Goal: Task Accomplishment & Management: Use online tool/utility

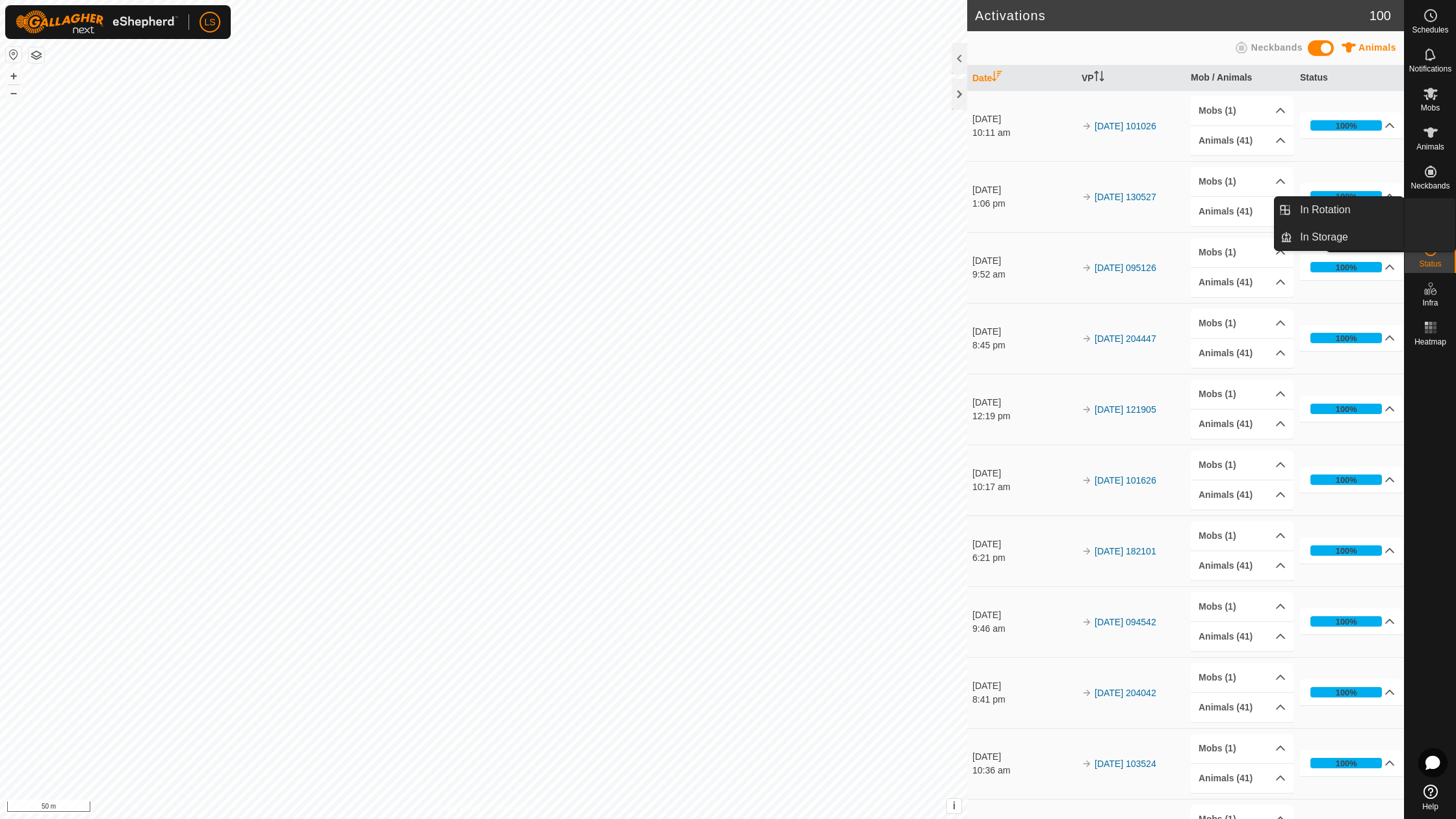
click at [1438, 213] on es-virtualpaddocks-svg-icon at bounding box center [1431, 211] width 23 height 21
click at [1358, 208] on link "In Rotation" at bounding box center [1348, 210] width 111 height 26
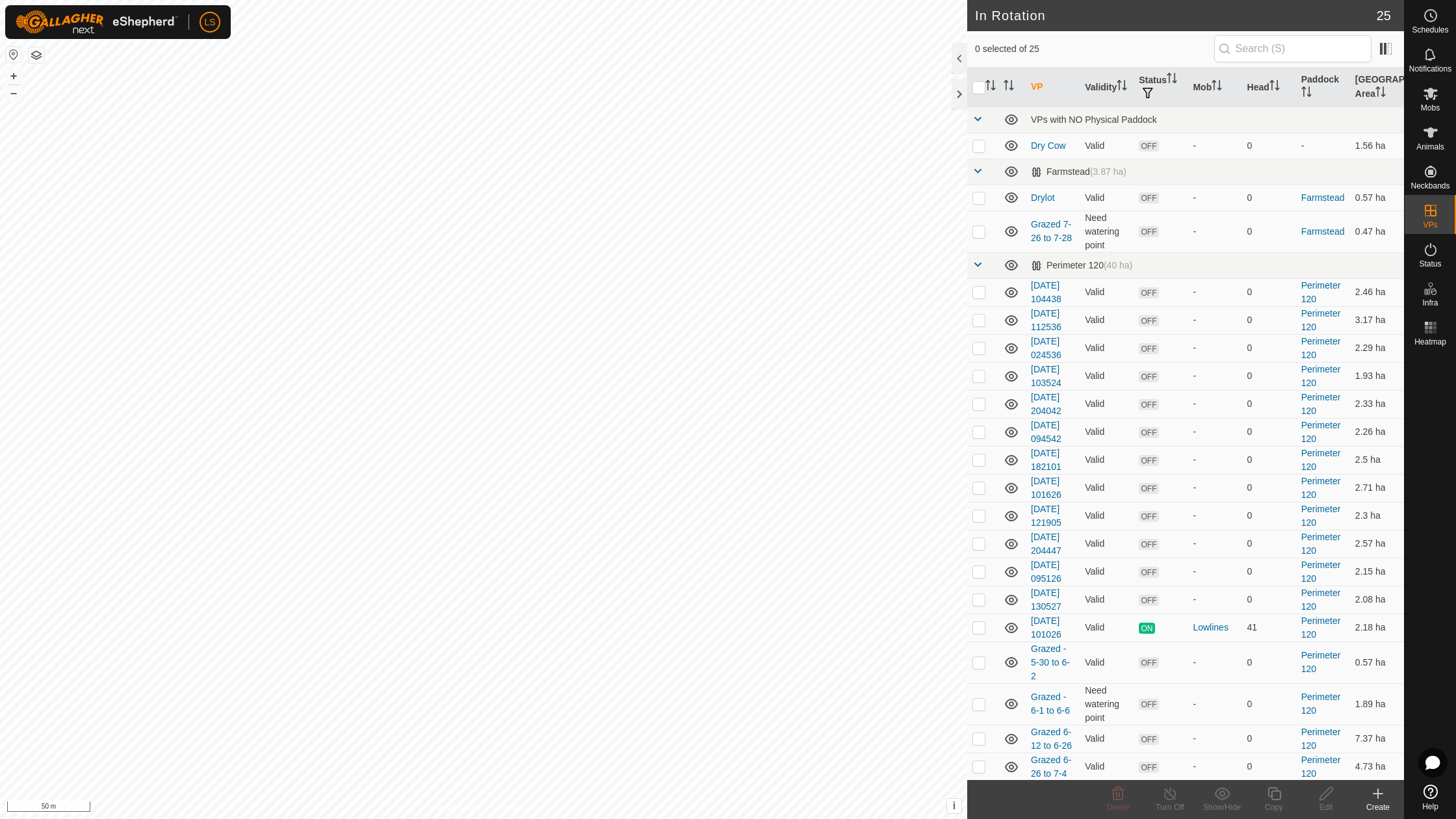
click at [1382, 794] on icon at bounding box center [1378, 794] width 9 height 0
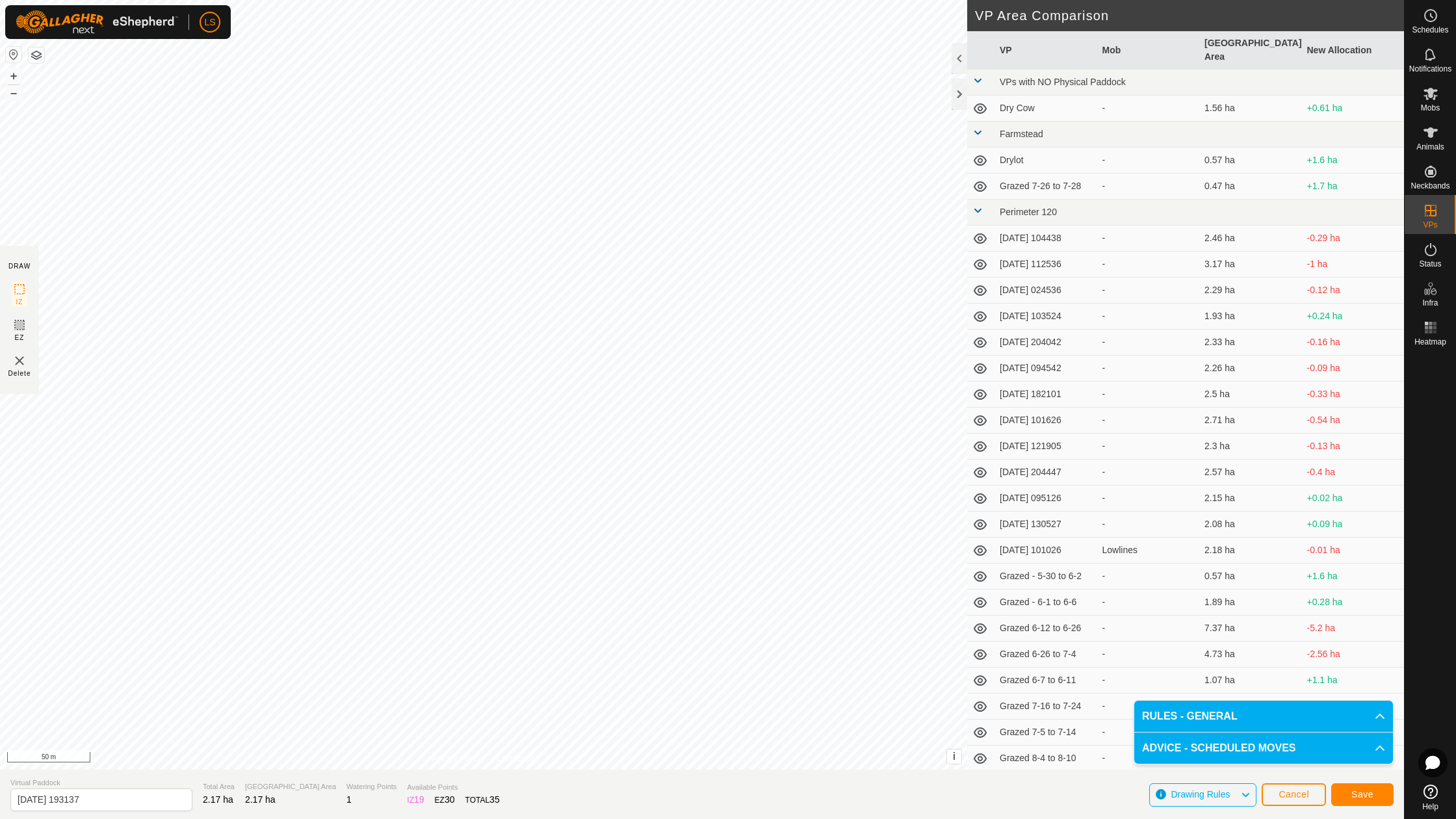
click at [1362, 794] on span "Save" at bounding box center [1362, 794] width 22 height 10
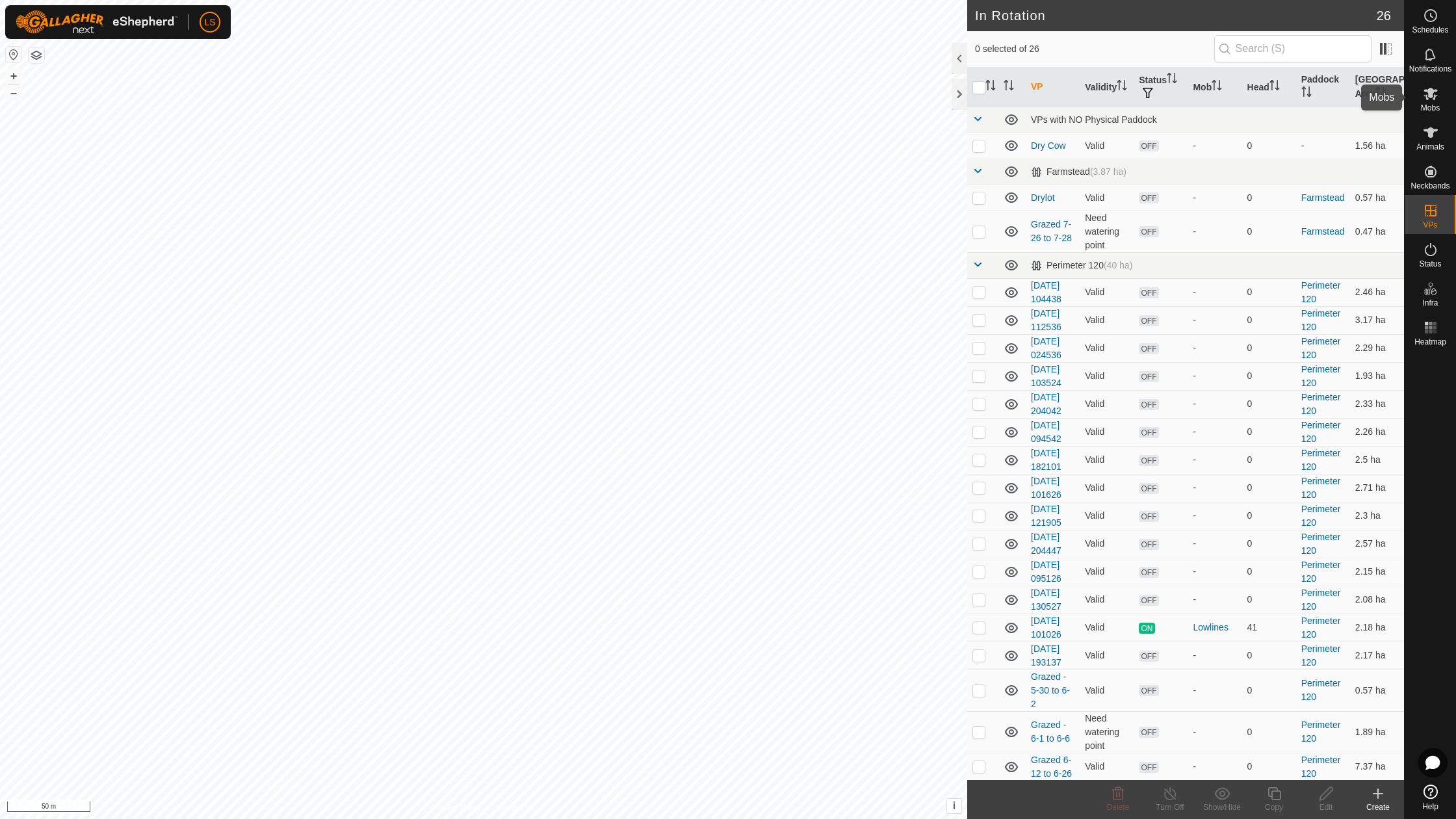
click at [1438, 104] on span "Mobs" at bounding box center [1430, 107] width 19 height 7
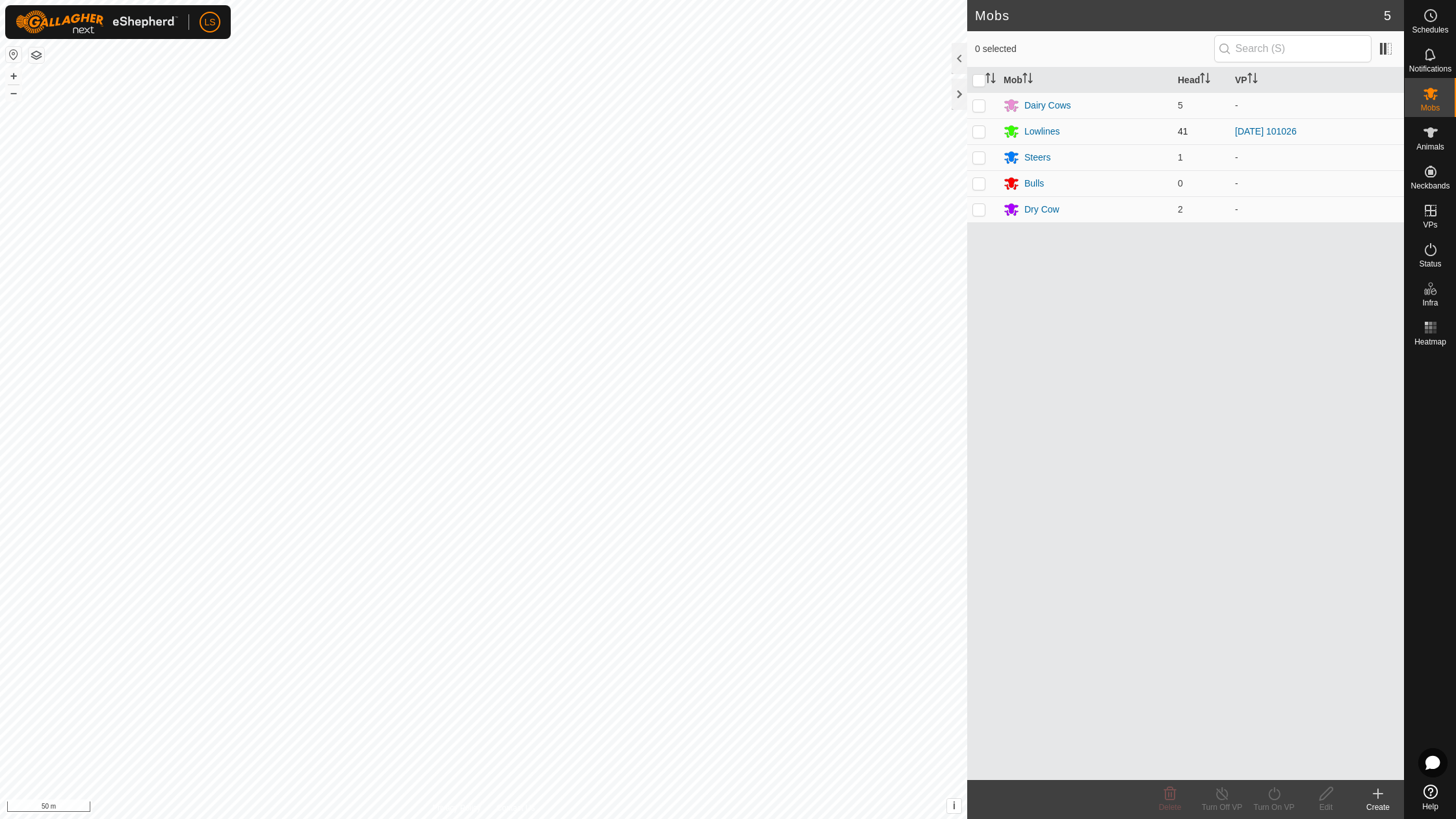
click at [981, 131] on p-checkbox at bounding box center [979, 131] width 13 height 10
checkbox input "true"
click at [1270, 795] on icon at bounding box center [1275, 793] width 16 height 16
click at [1292, 768] on link "Now" at bounding box center [1313, 764] width 128 height 26
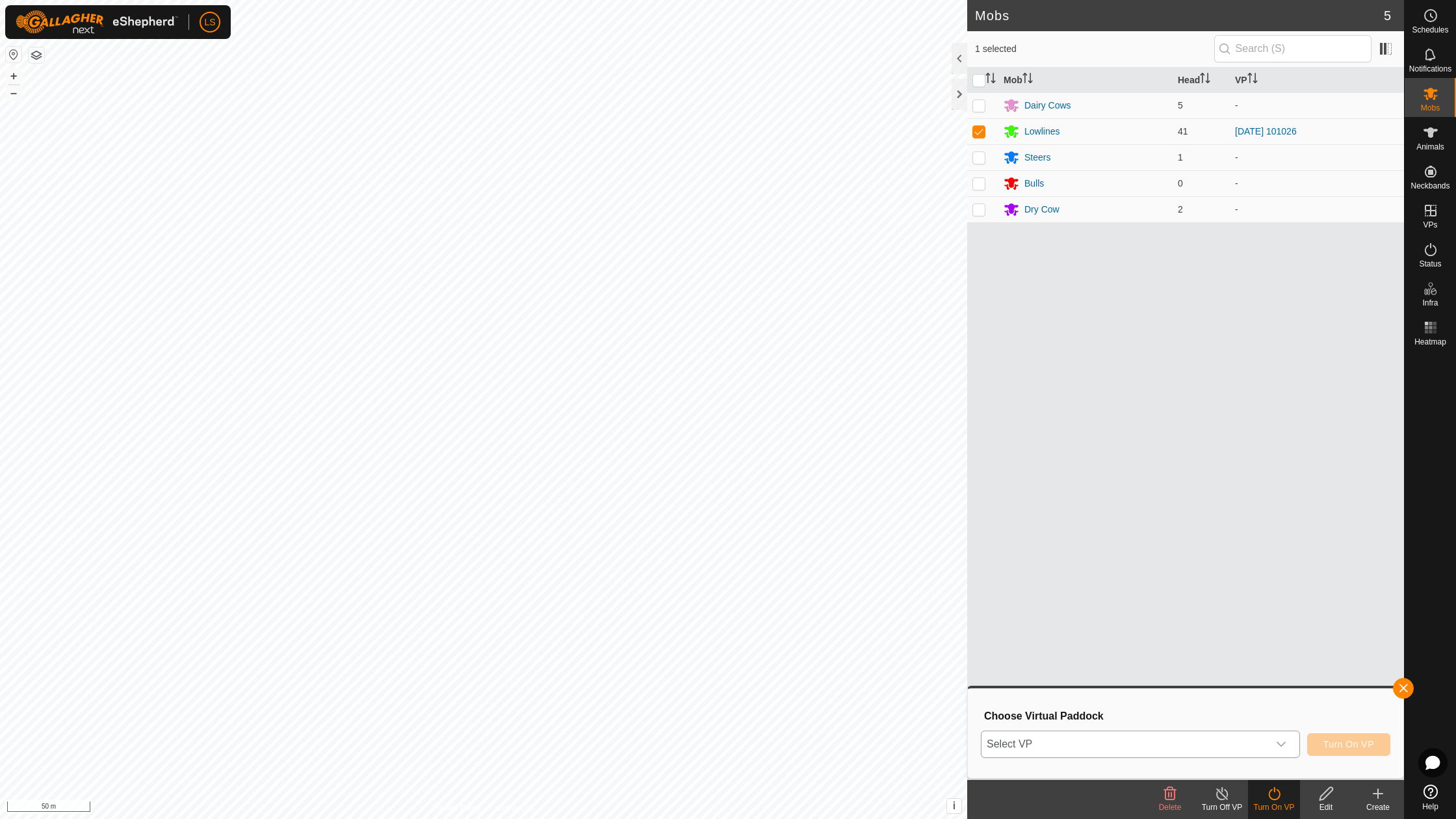
click at [1168, 745] on span "Select VP" at bounding box center [1125, 744] width 287 height 26
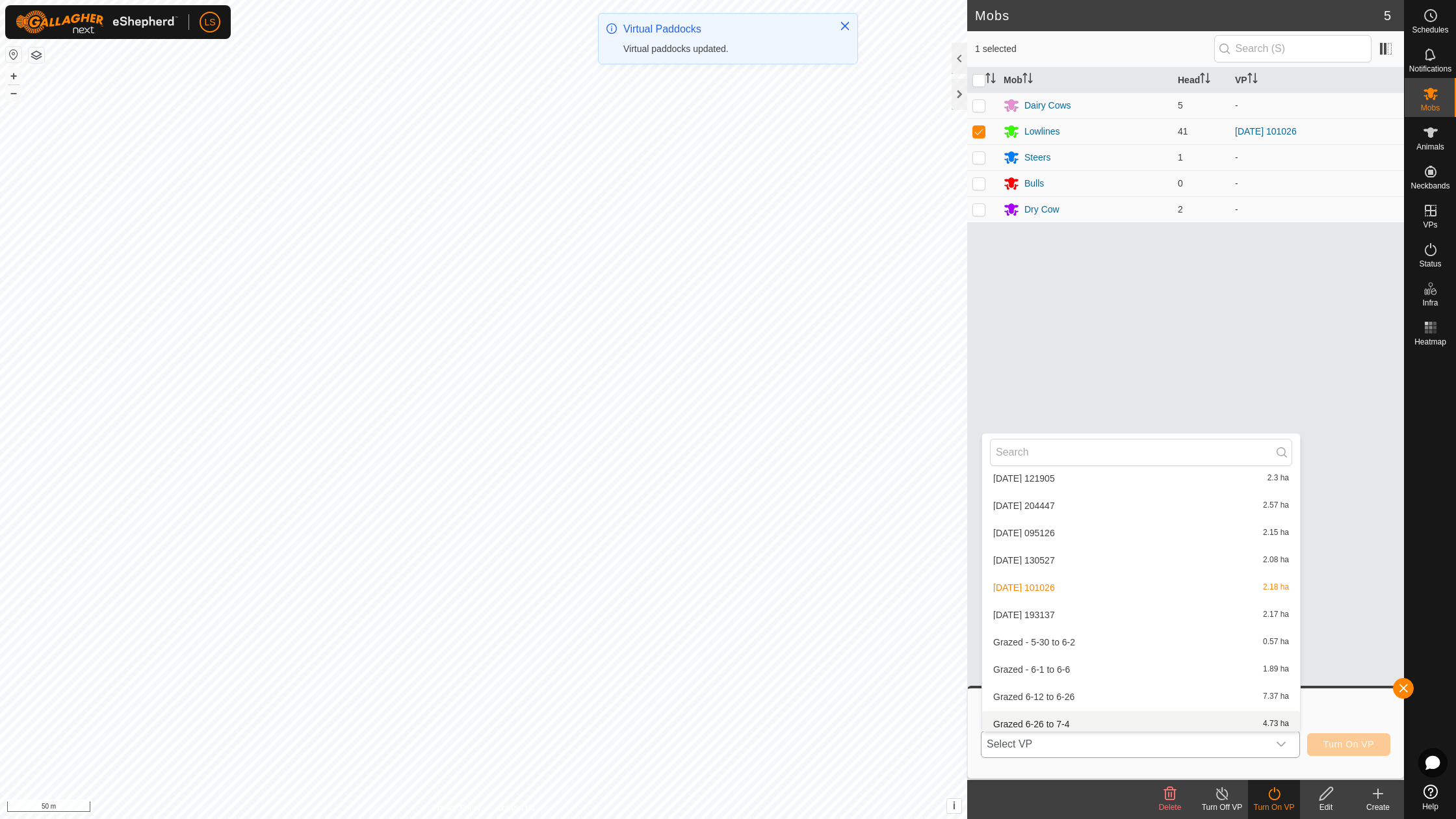
scroll to position [394, 0]
click at [1059, 610] on li "[DATE] 193137 2.17 ha" at bounding box center [1141, 617] width 318 height 26
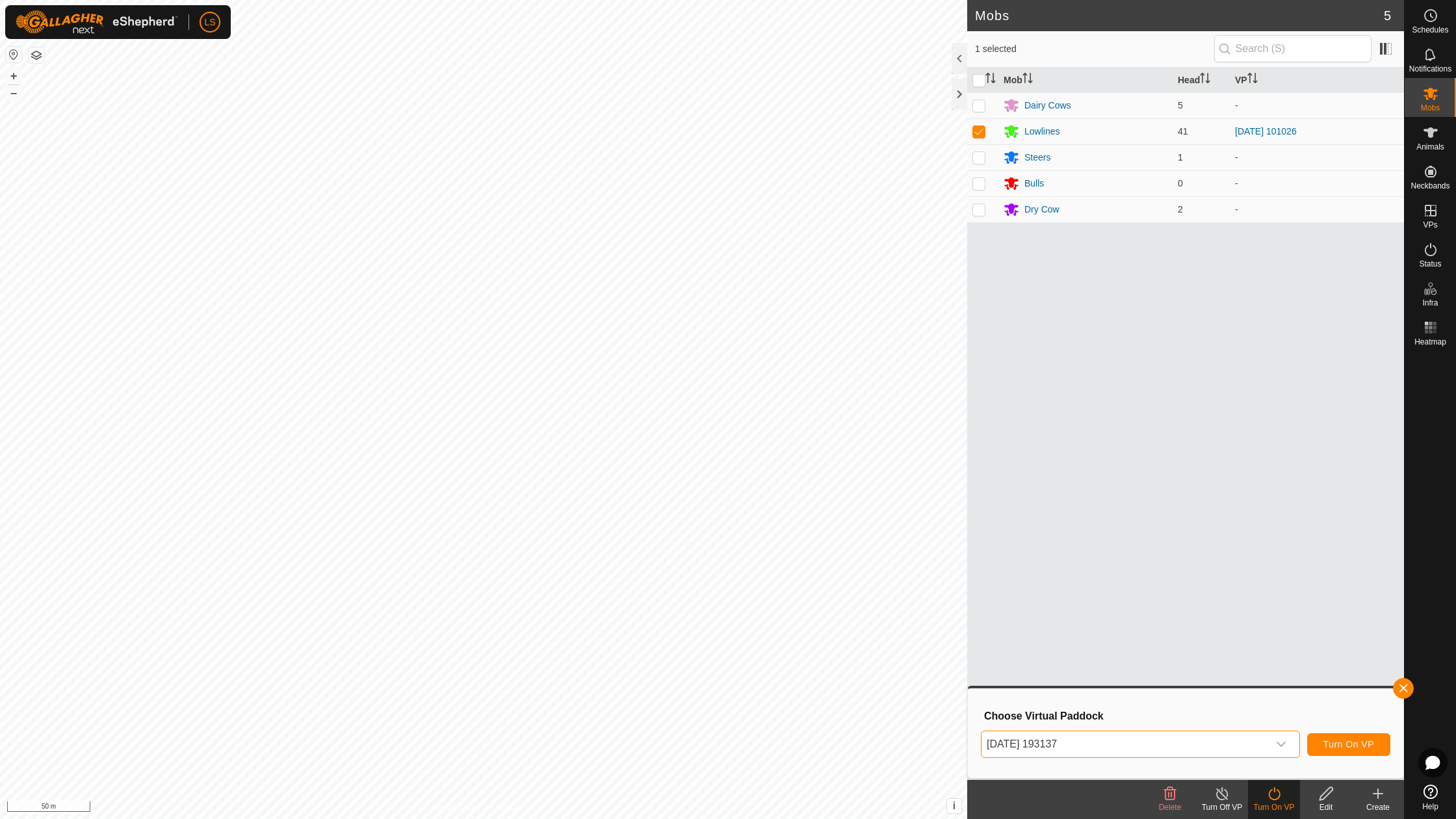
click at [1351, 744] on span "Turn On VP" at bounding box center [1349, 744] width 51 height 10
